Goal: Information Seeking & Learning: Learn about a topic

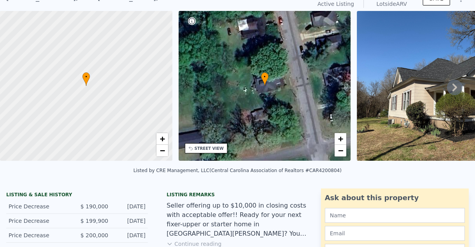
scroll to position [3, 0]
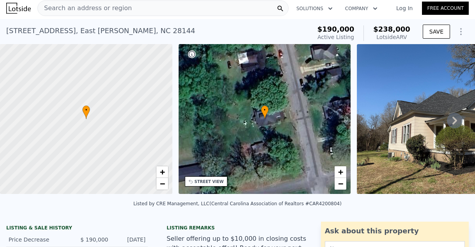
click at [449, 125] on icon at bounding box center [455, 121] width 16 height 16
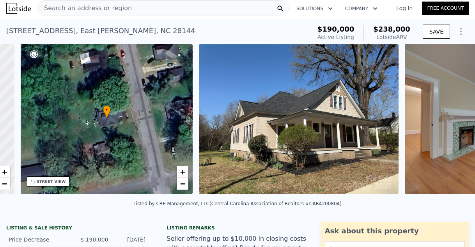
scroll to position [0, 181]
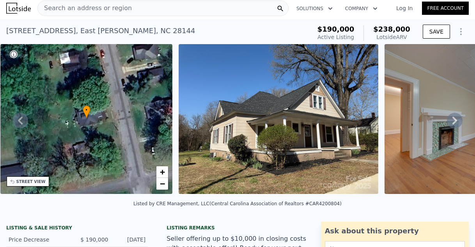
click at [453, 124] on icon at bounding box center [455, 121] width 5 height 8
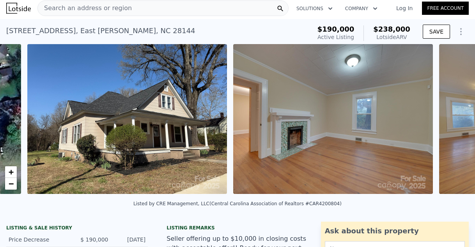
click at [449, 124] on div "• + − • + − STREET VIEW Loading... SATELLITE VIEW" at bounding box center [237, 120] width 475 height 153
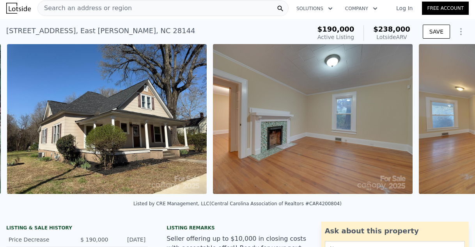
scroll to position [0, 357]
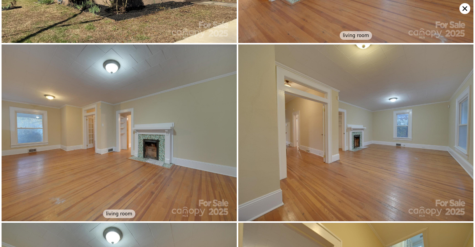
scroll to position [176, 0]
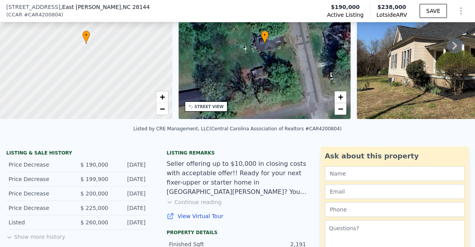
scroll to position [114, 0]
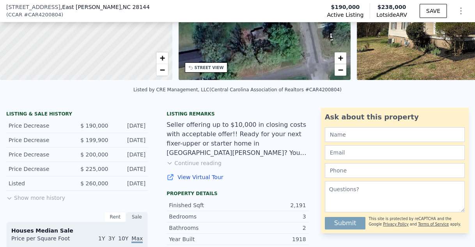
click at [40, 202] on button "Show more history" at bounding box center [35, 196] width 59 height 11
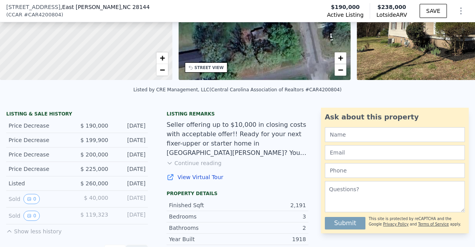
scroll to position [153, 0]
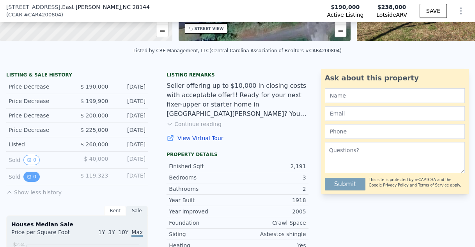
click at [29, 179] on icon "View historical data" at bounding box center [29, 176] width 5 height 5
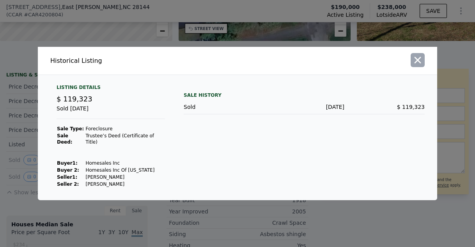
click at [415, 64] on icon "button" at bounding box center [418, 60] width 11 height 11
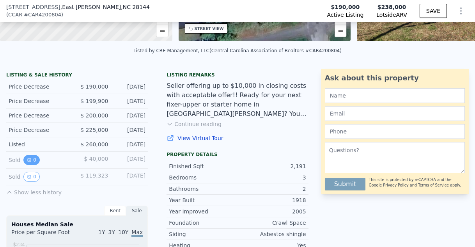
click at [32, 165] on button "0" at bounding box center [31, 160] width 16 height 10
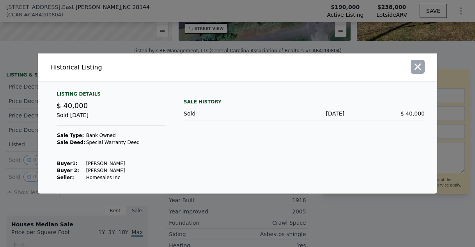
click at [418, 69] on icon "button" at bounding box center [418, 66] width 11 height 11
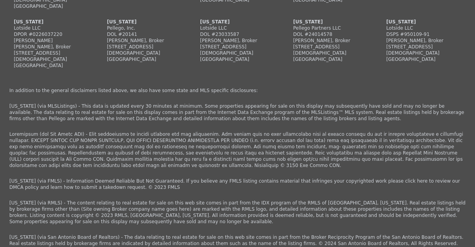
scroll to position [2444, 0]
